Goal: Task Accomplishment & Management: Complete application form

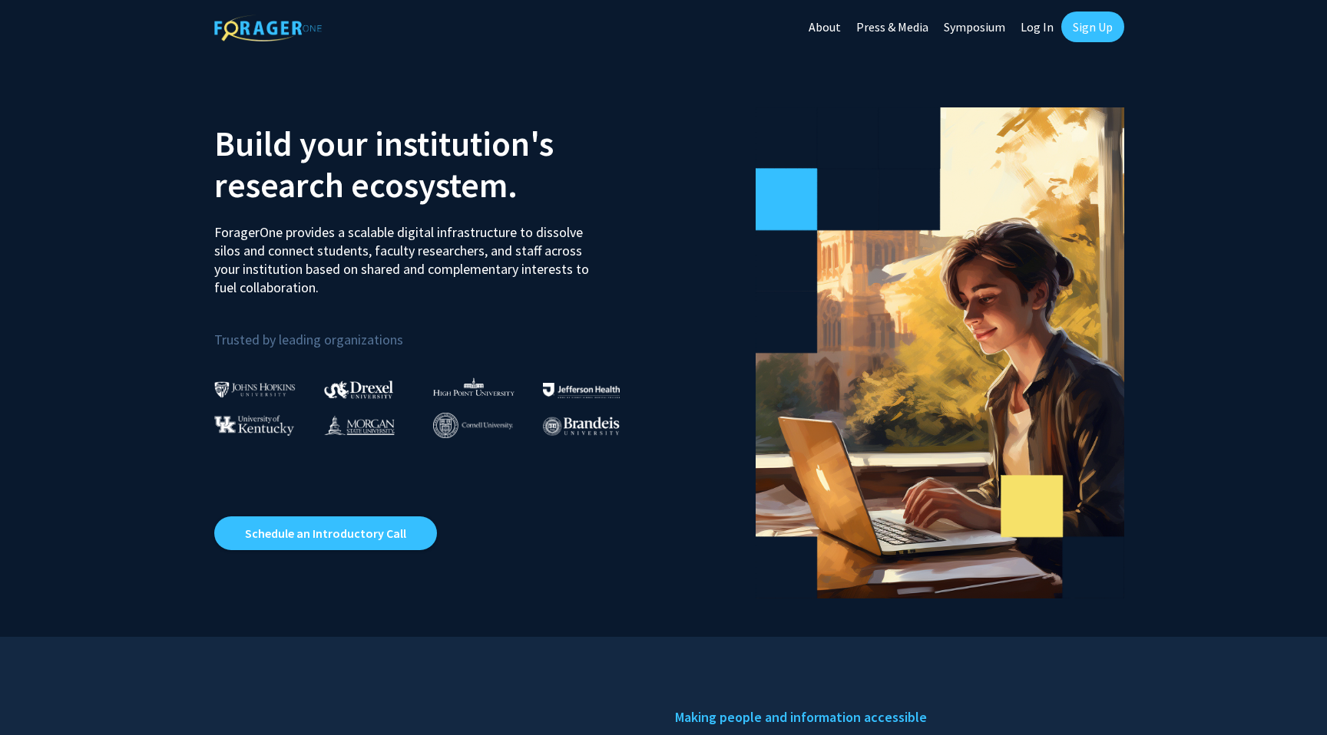
click at [1101, 21] on link "Sign Up" at bounding box center [1092, 27] width 63 height 31
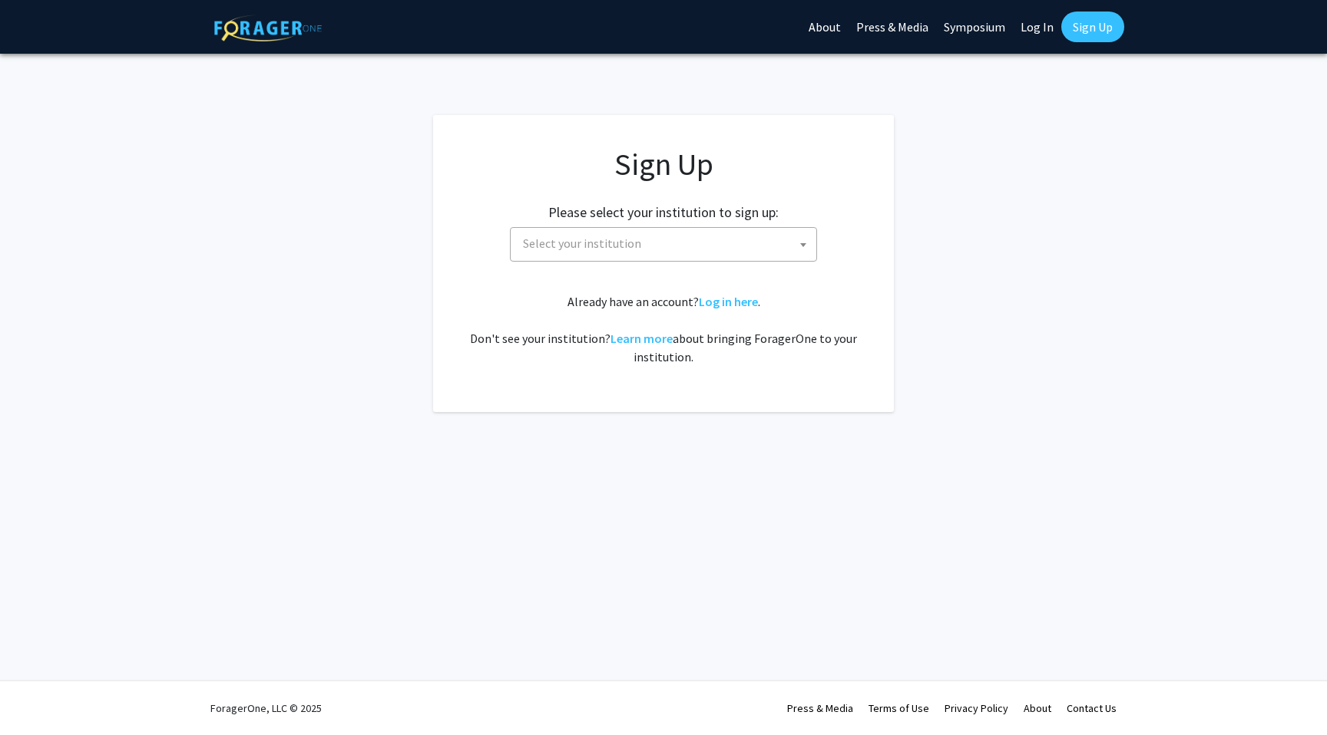
click at [630, 261] on span "Select your institution" at bounding box center [663, 244] width 307 height 35
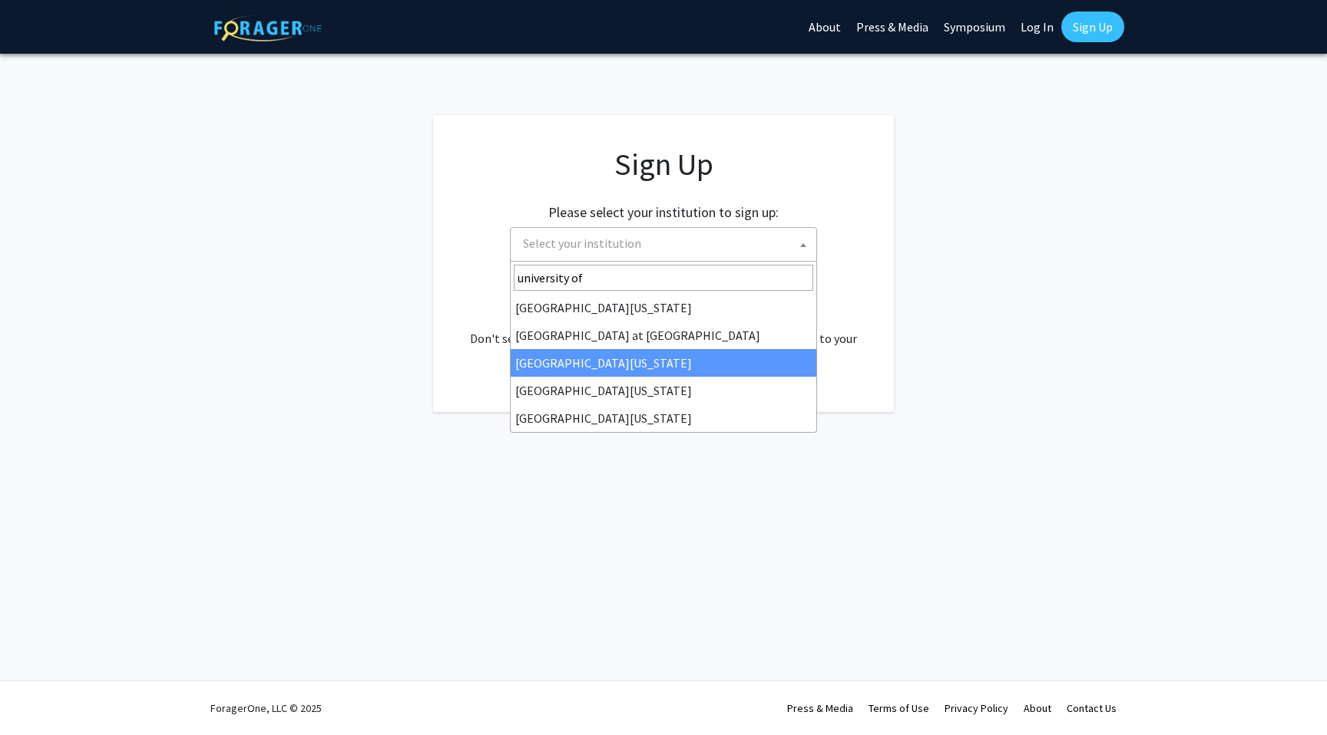
type input "university of"
select select "13"
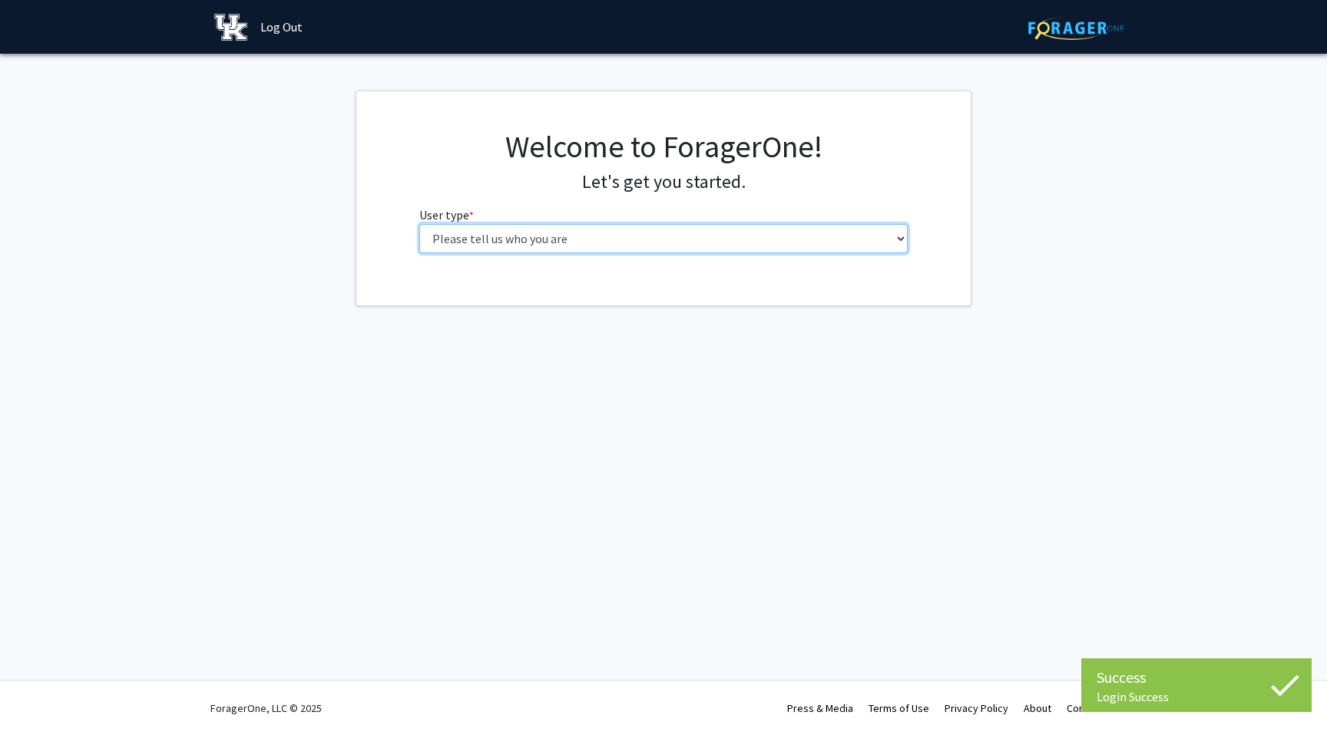
click at [725, 224] on select "Please tell us who you are Undergraduate Student Master's Student Doctoral Cand…" at bounding box center [663, 238] width 489 height 29
select select "1: undergrad"
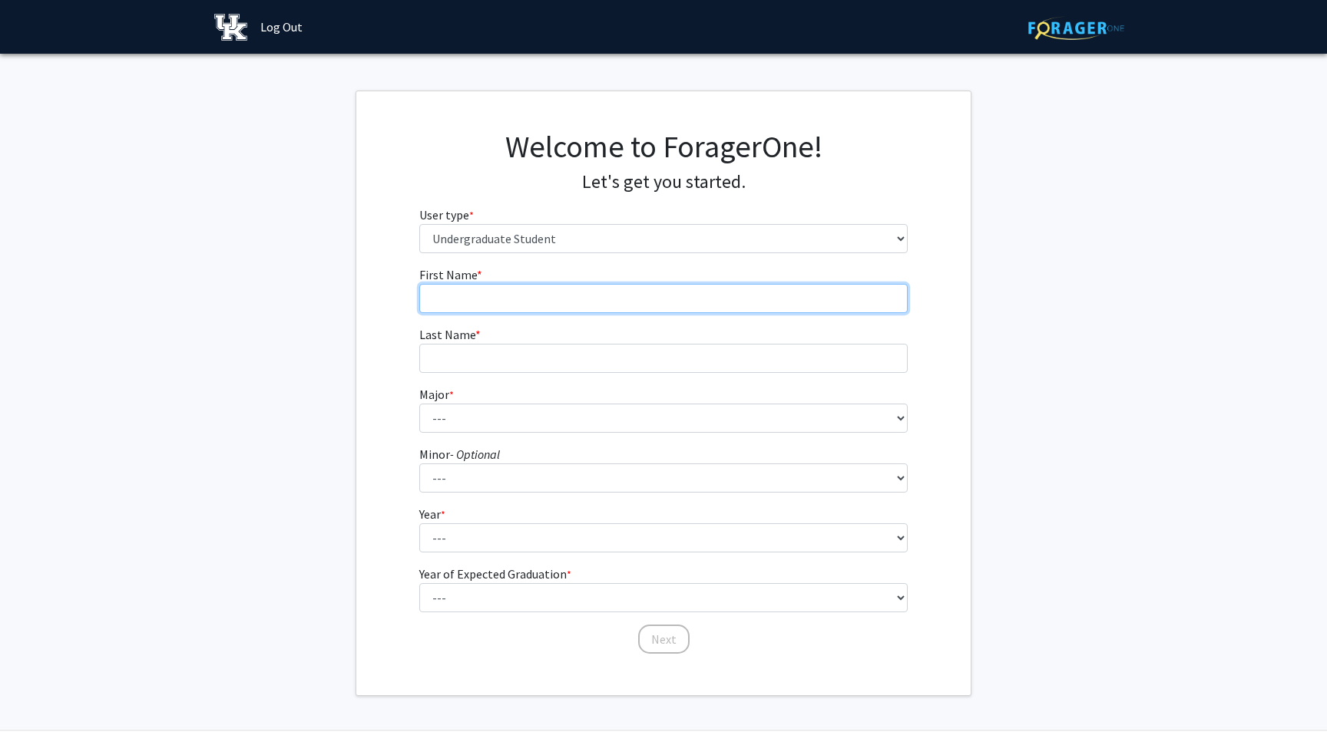
click at [672, 308] on input "First Name * required" at bounding box center [663, 298] width 489 height 29
type input "[PERSON_NAME]"
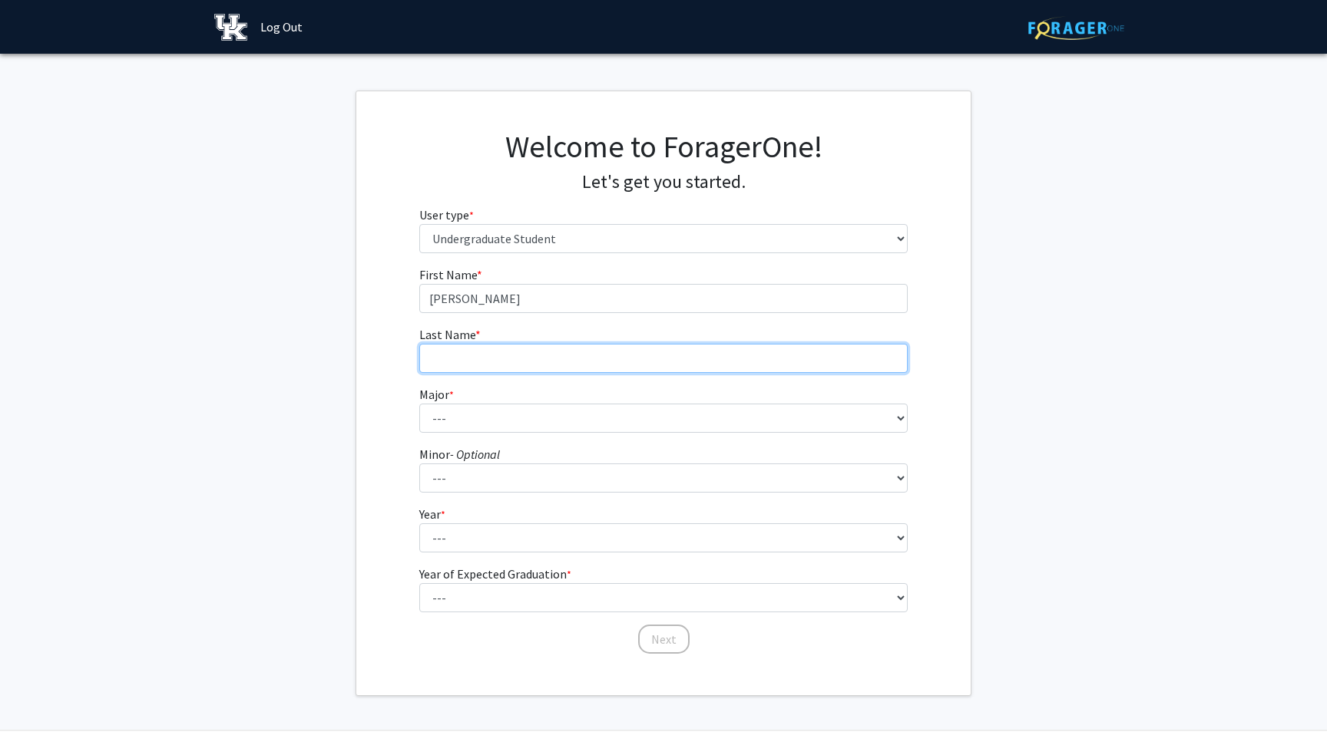
type input "Boily"
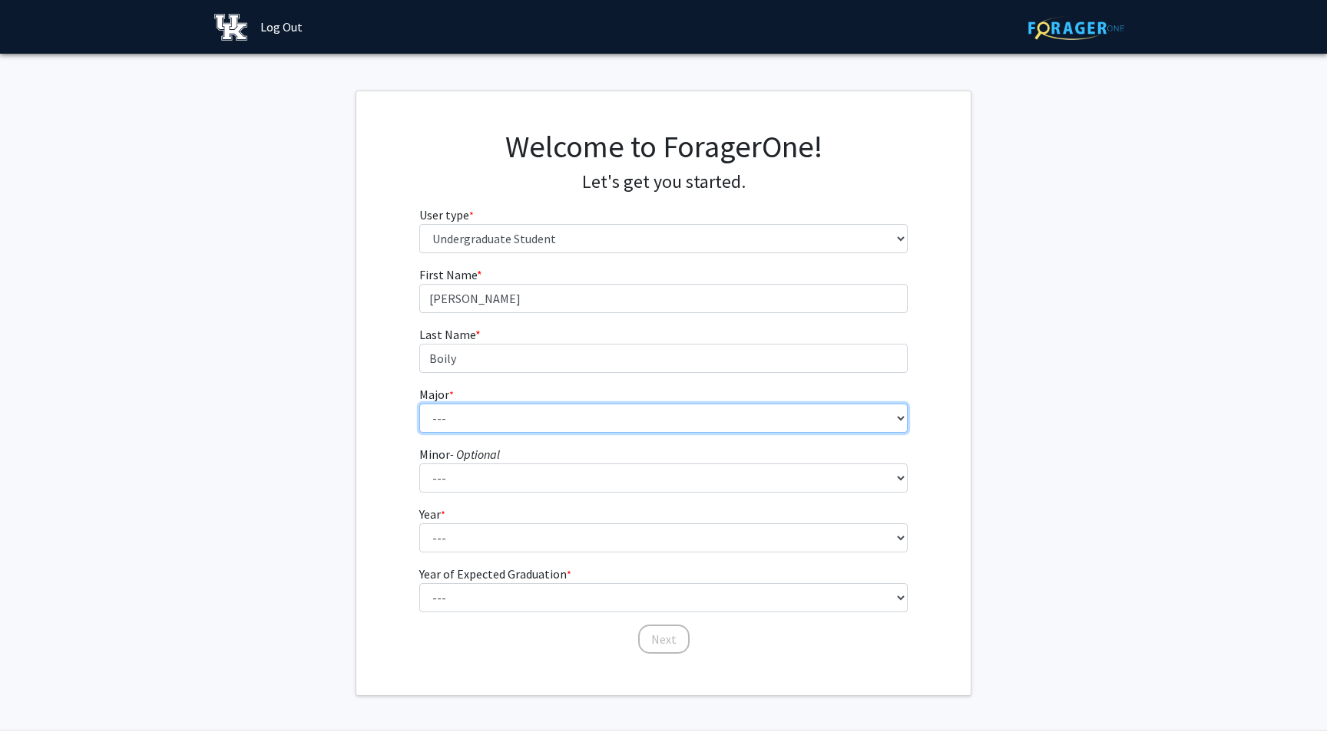
click at [527, 420] on select "--- Accounting Aerospace Engineering African American & Africana Studies Agricu…" at bounding box center [663, 418] width 489 height 29
select select "7: 844"
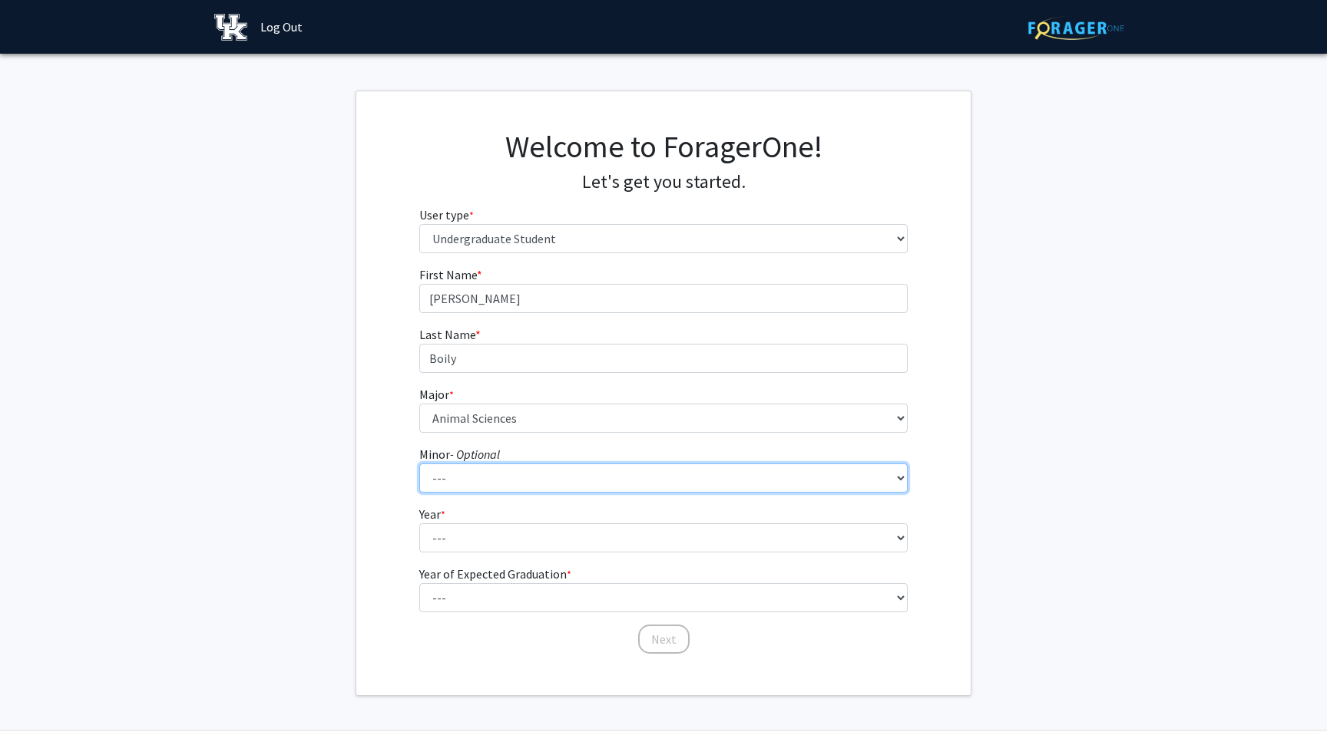
click at [536, 482] on select "--- African American & Africana Studies Agricultural Economics American Studies…" at bounding box center [663, 478] width 489 height 29
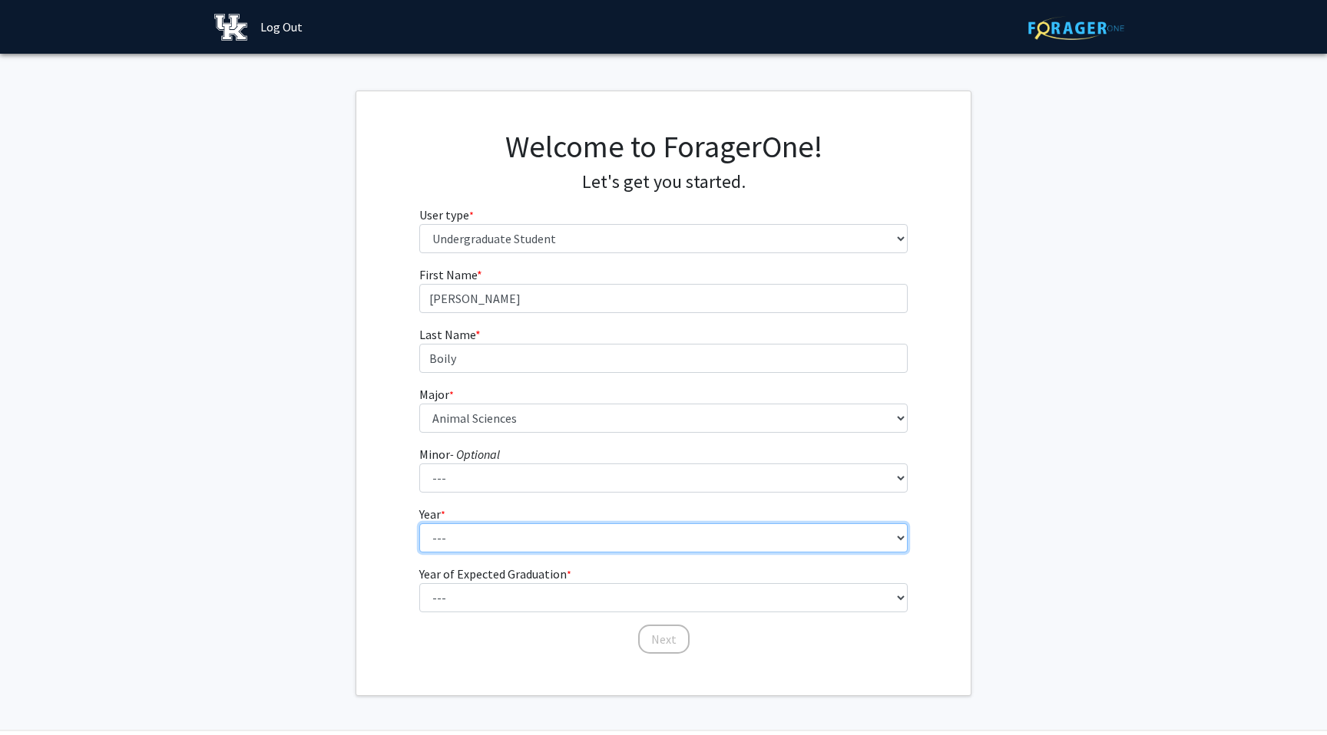
click at [488, 540] on select "--- First-year Sophomore Junior Senior Postbaccalaureate Certificate" at bounding box center [663, 538] width 489 height 29
click at [498, 550] on select "--- First-year Sophomore Junior Senior Postbaccalaureate Certificate" at bounding box center [663, 538] width 489 height 29
select select "3: junior"
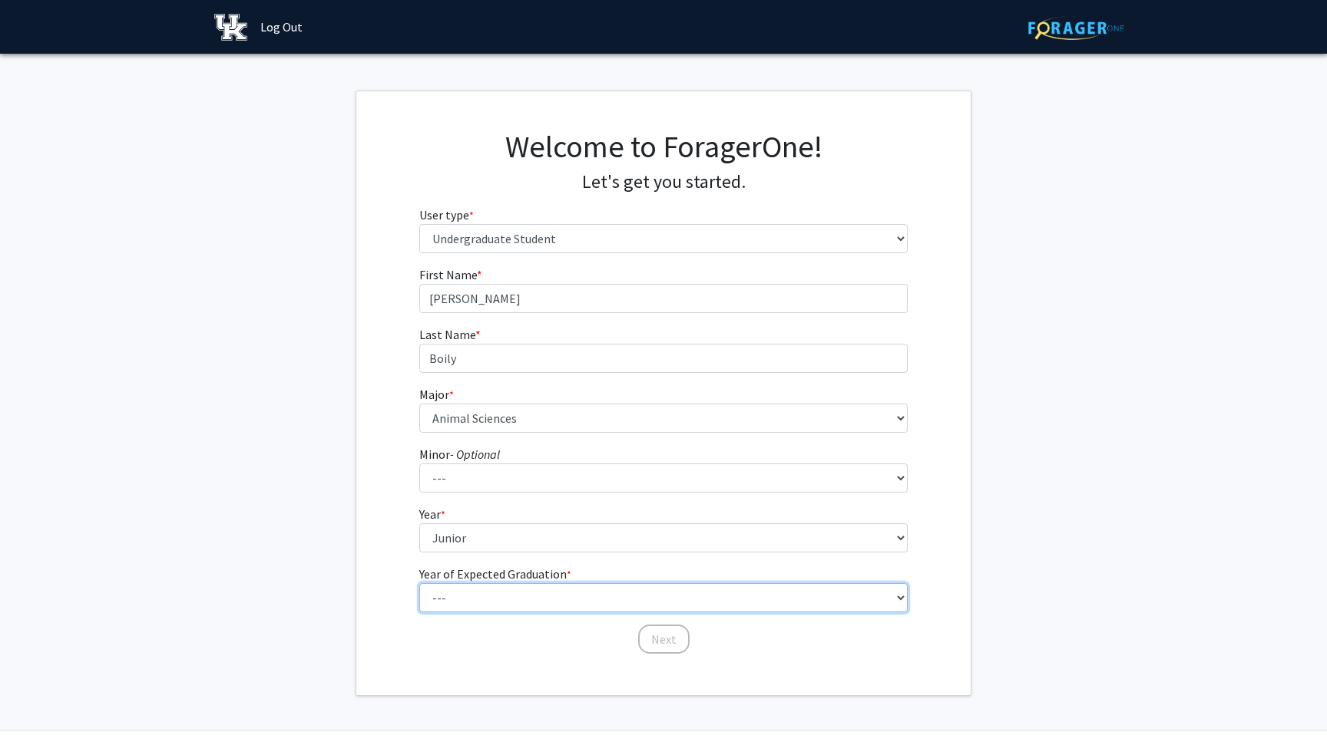
click at [514, 593] on select "--- 2025 2026 2027 2028 2029 2030 2031 2032 2033 2034" at bounding box center [663, 597] width 489 height 29
select select "3: 2027"
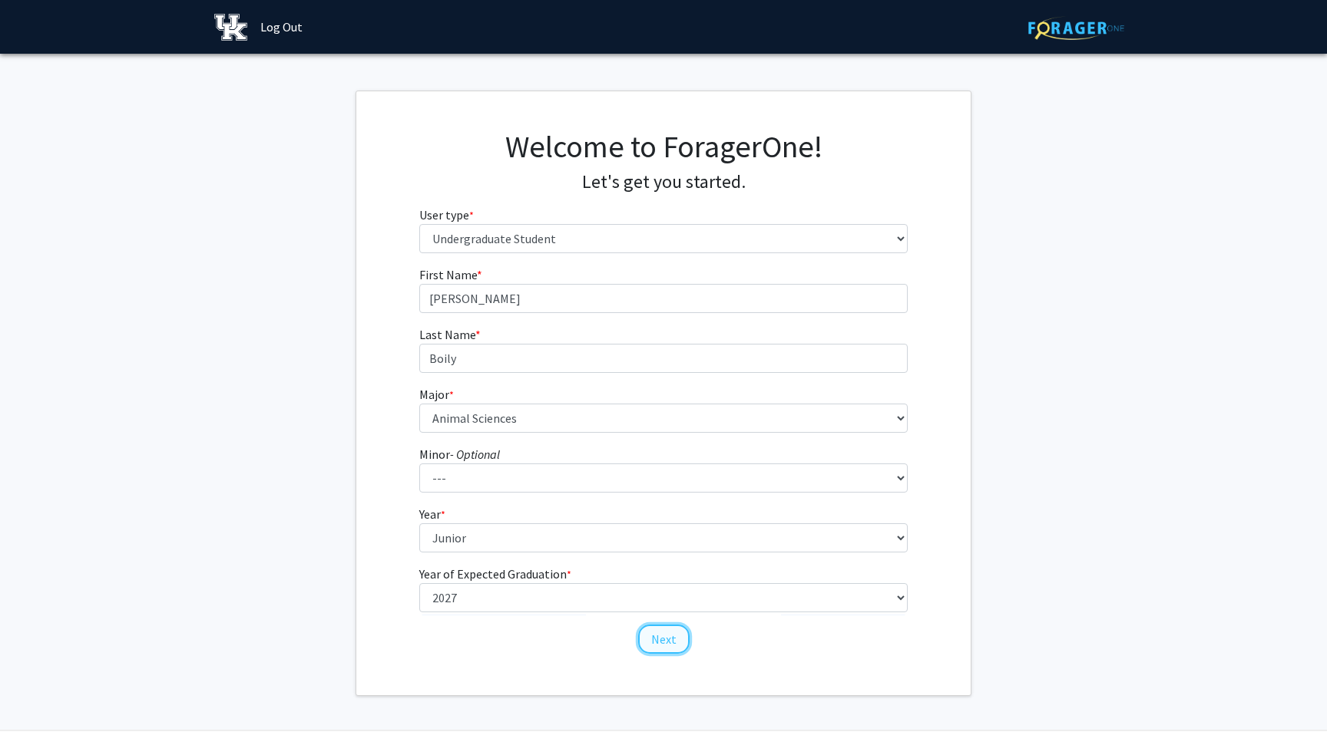
click at [666, 644] on button "Next" at bounding box center [663, 639] width 51 height 29
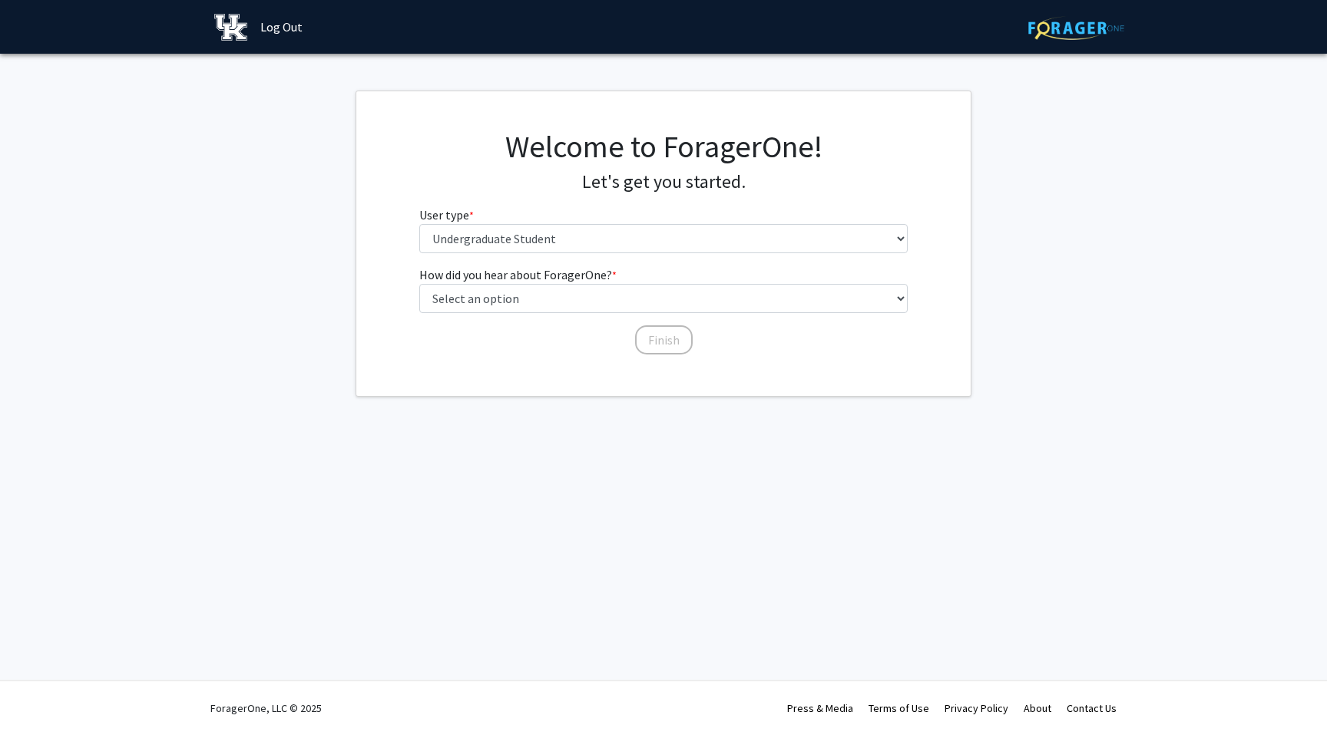
click at [599, 220] on fg-select "User type * required Please tell us who you are Undergraduate Student Master's …" at bounding box center [663, 230] width 489 height 48
click at [599, 236] on select "Please tell us who you are Undergraduate Student Master's Student Doctoral Cand…" at bounding box center [663, 238] width 489 height 29
click at [597, 302] on select "Select an option Peer/student recommendation Faculty/staff recommendation Unive…" at bounding box center [663, 298] width 489 height 29
select select "1: peer_recommendation"
click at [666, 342] on button "Finish" at bounding box center [664, 340] width 58 height 29
